Goal: Entertainment & Leisure: Consume media (video, audio)

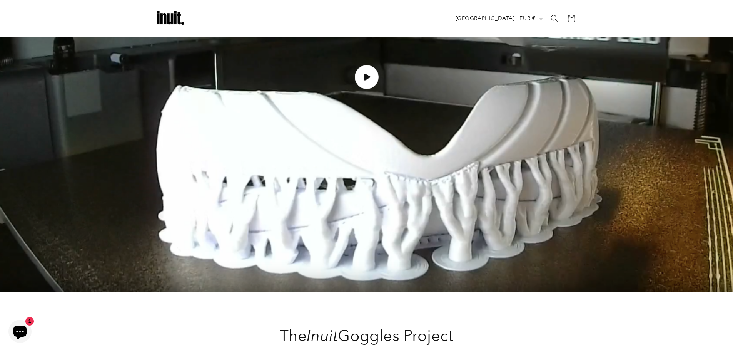
scroll to position [984, 0]
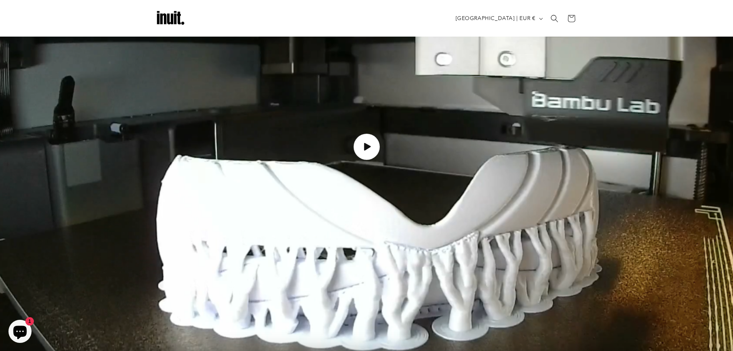
click at [360, 138] on span "Load video: How the Inuit goggles are made" at bounding box center [366, 147] width 26 height 26
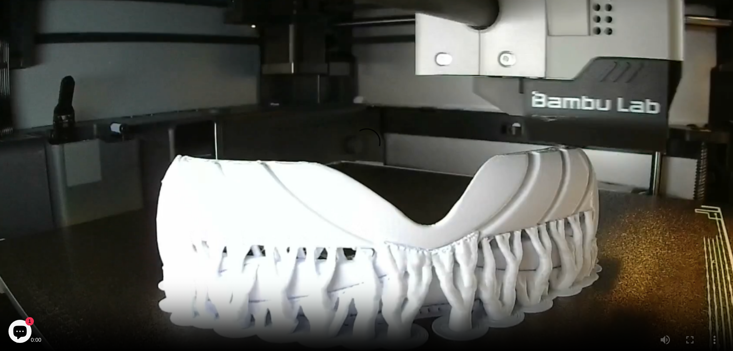
scroll to position [1099, 0]
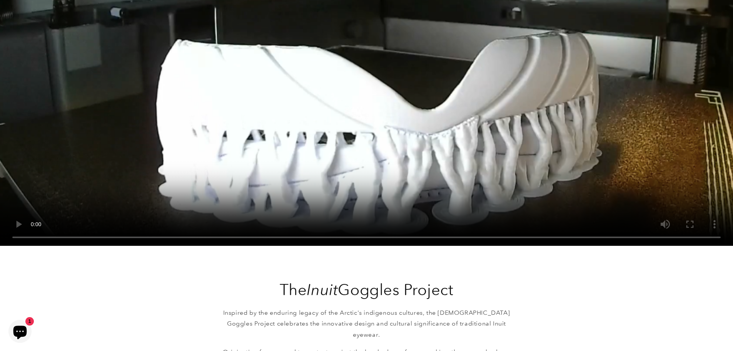
click at [338, 163] on video "How the Inuit goggles are made" at bounding box center [366, 31] width 733 height 429
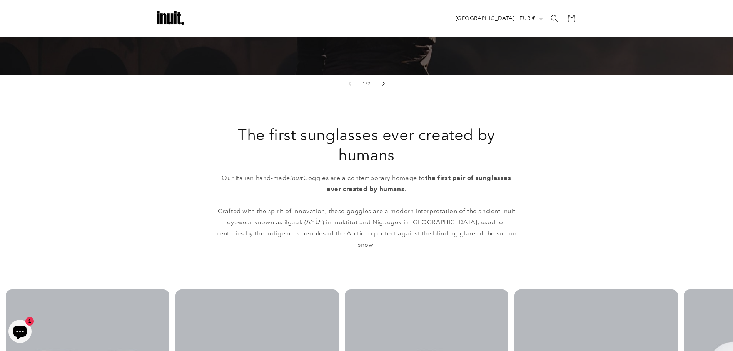
scroll to position [137, 0]
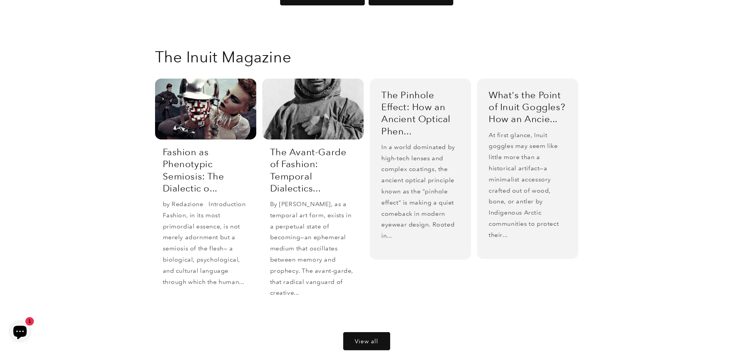
scroll to position [1579, 0]
